Goal: Task Accomplishment & Management: Use online tool/utility

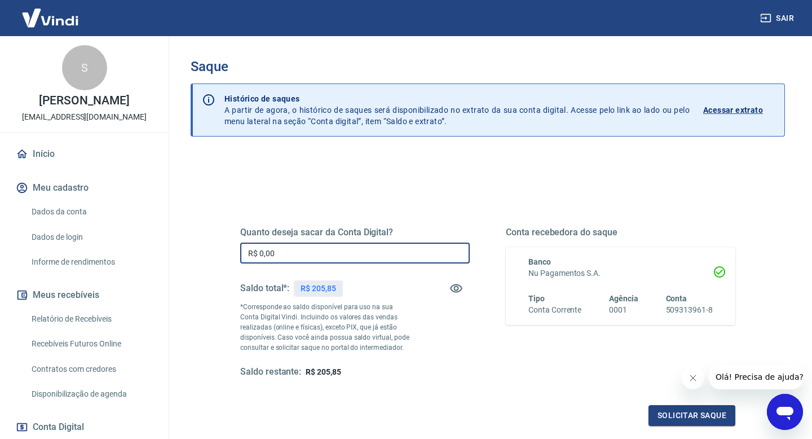
click at [362, 253] on input "R$ 0,00" at bounding box center [355, 253] width 230 height 21
type input "R$ 205,85"
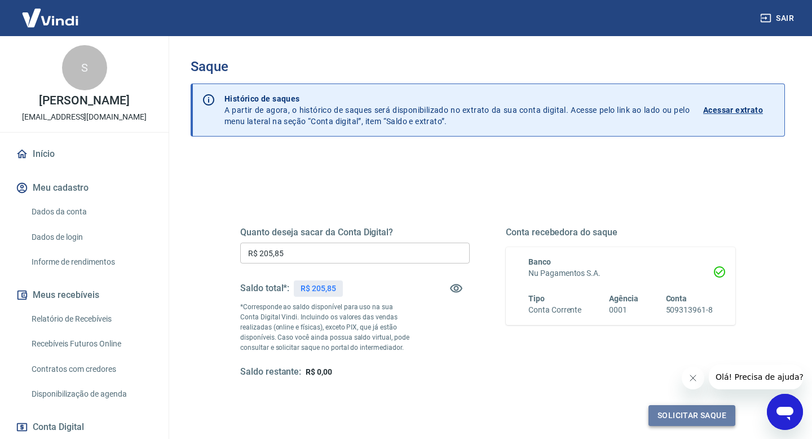
click at [658, 416] on button "Solicitar saque" at bounding box center [692, 415] width 87 height 21
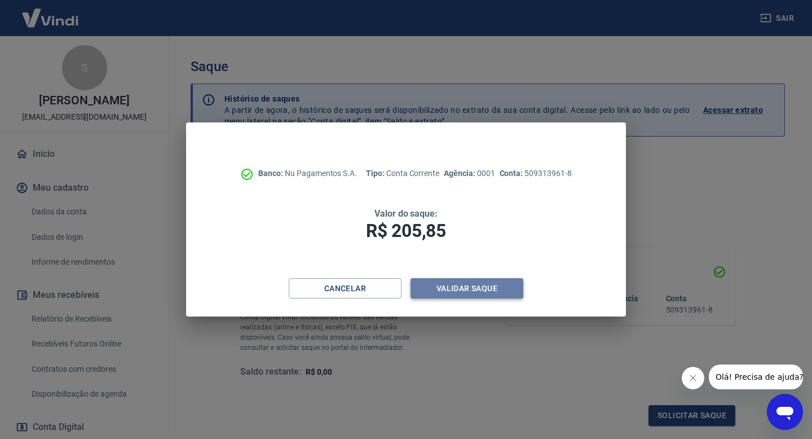
click at [476, 285] on button "Validar saque" at bounding box center [467, 288] width 113 height 21
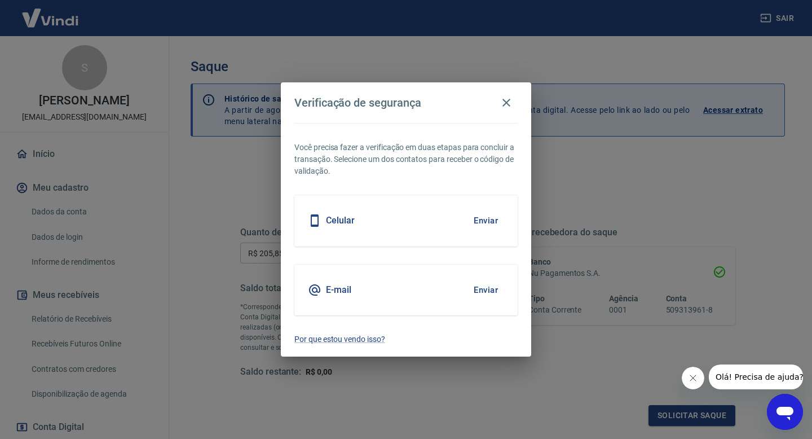
click at [499, 288] on button "Enviar" at bounding box center [486, 290] width 37 height 24
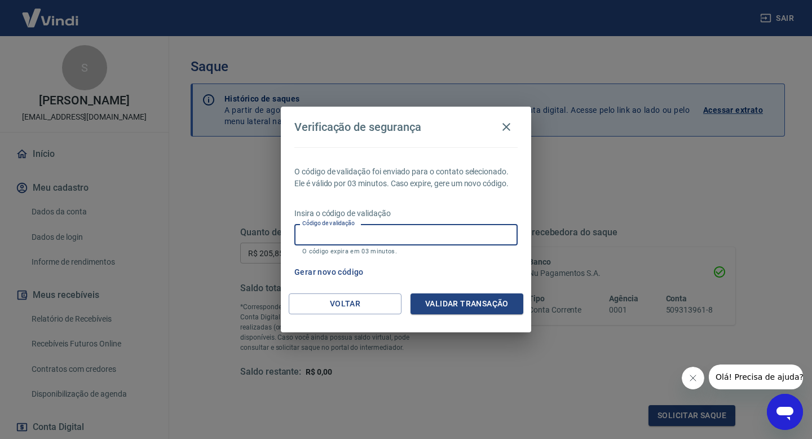
click at [447, 224] on input "Código de validação" at bounding box center [405, 234] width 223 height 21
type input "123725"
click at [489, 306] on button "Validar transação" at bounding box center [467, 303] width 113 height 21
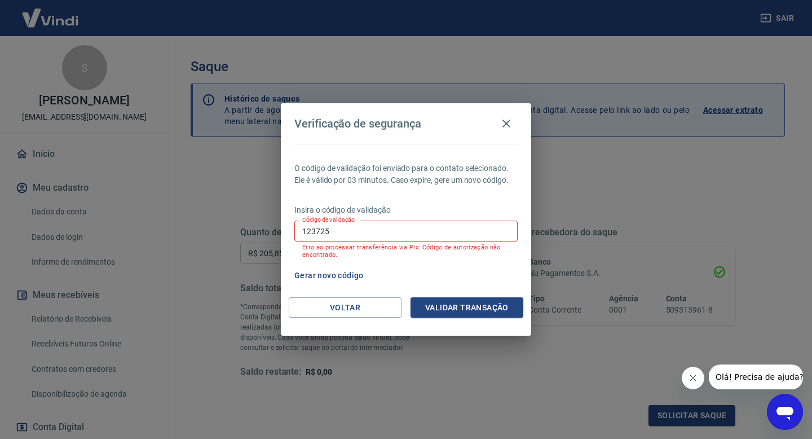
click at [420, 232] on input "123725" at bounding box center [405, 231] width 223 height 21
type input "495755"
click at [481, 311] on button "Validar transação" at bounding box center [467, 307] width 113 height 21
